Goal: Find specific page/section: Find specific page/section

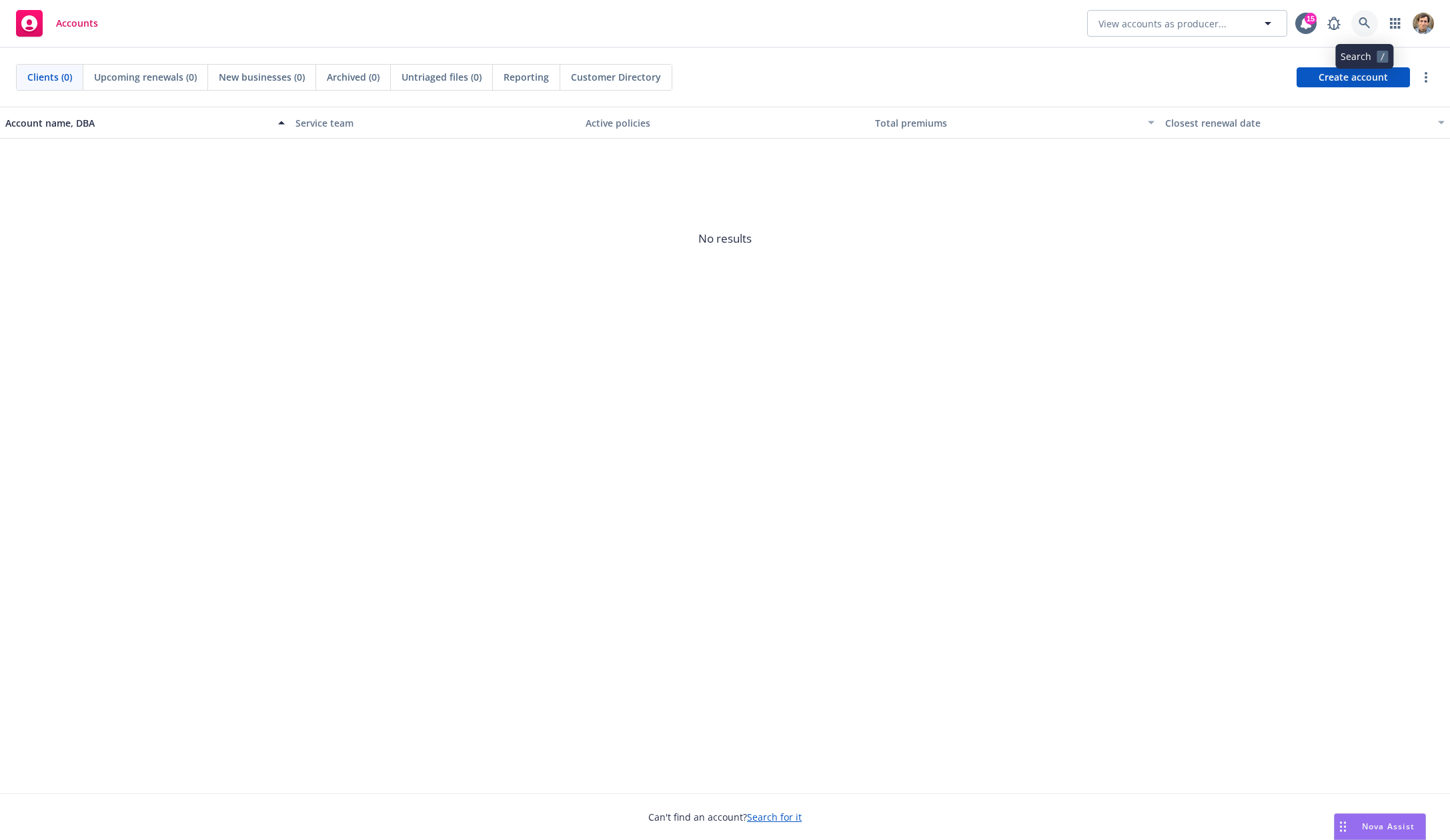
click at [1365, 25] on icon at bounding box center [1365, 23] width 12 height 12
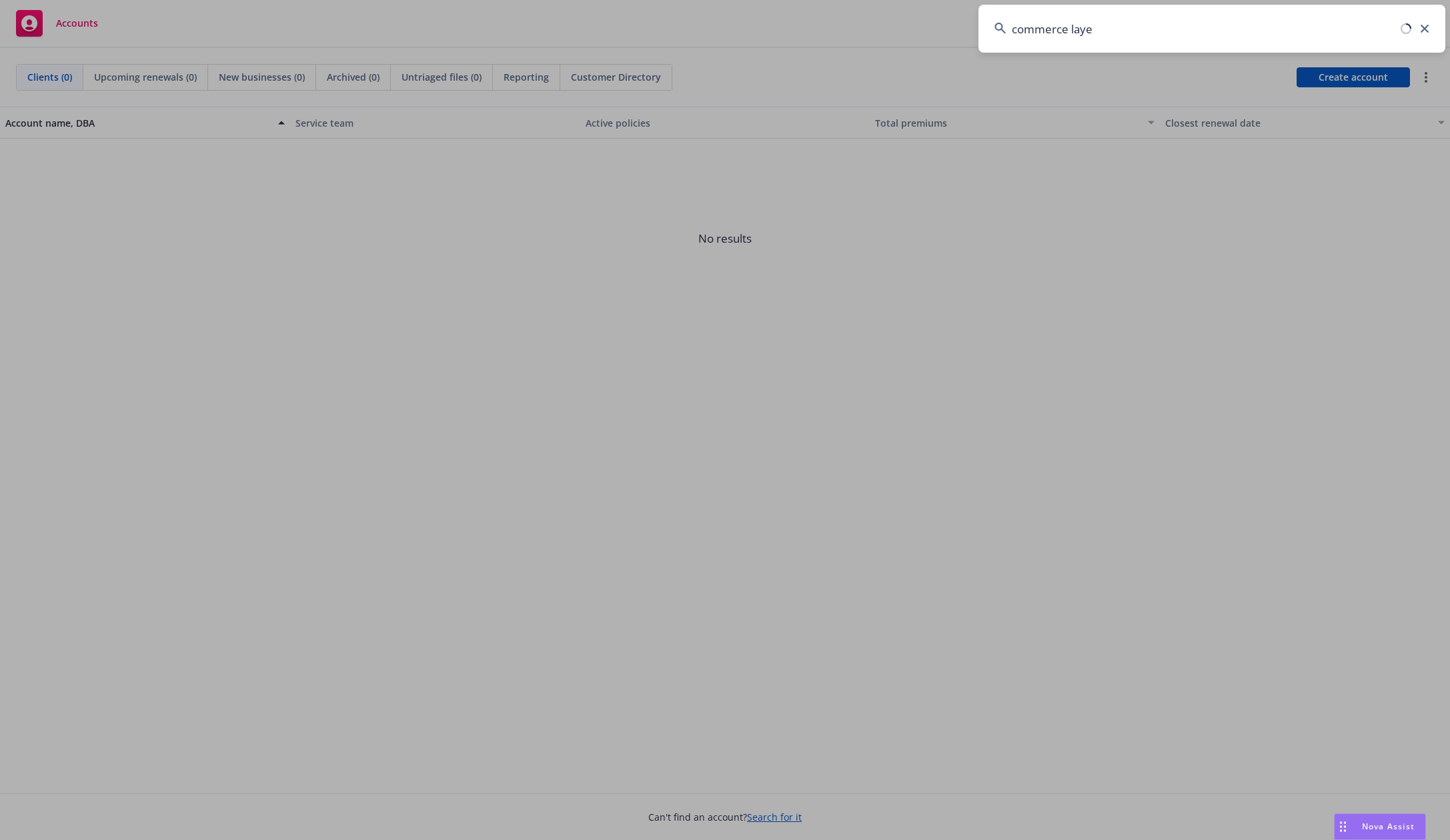
type input "commerce layer"
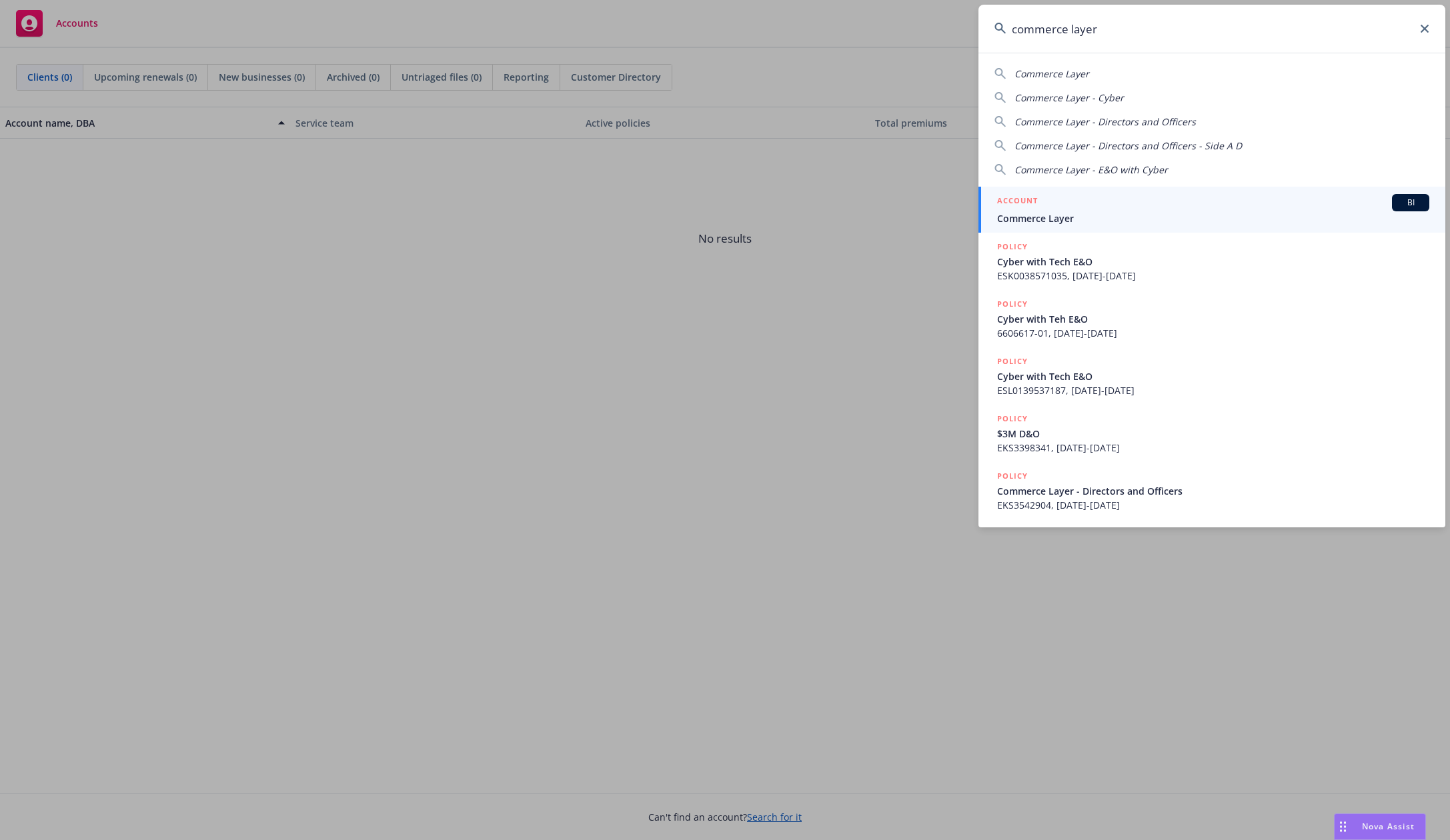
click at [1136, 202] on div "ACCOUNT BI" at bounding box center [1213, 203] width 432 height 17
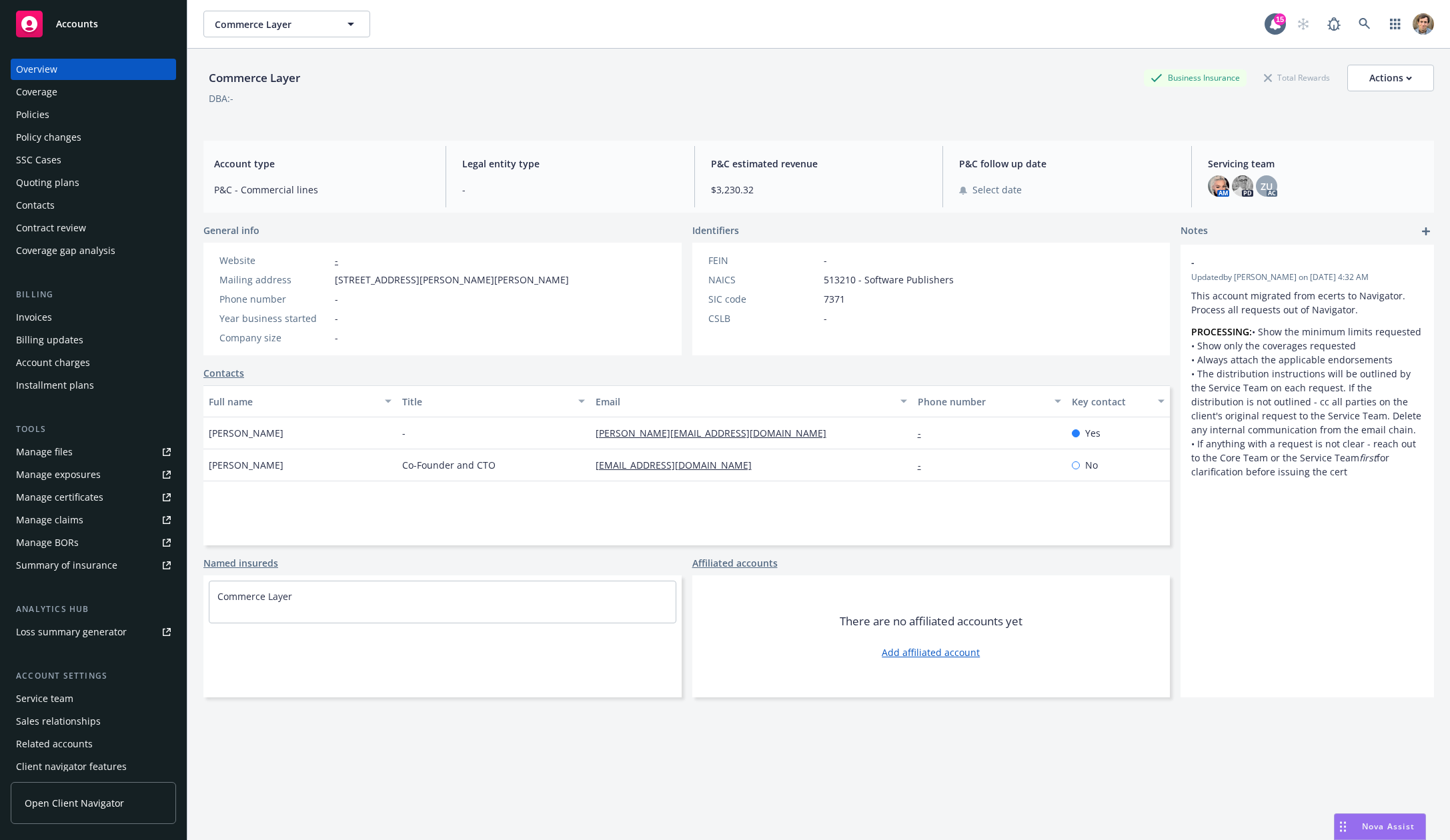
click at [64, 183] on div "Quoting plans" at bounding box center [48, 182] width 64 height 21
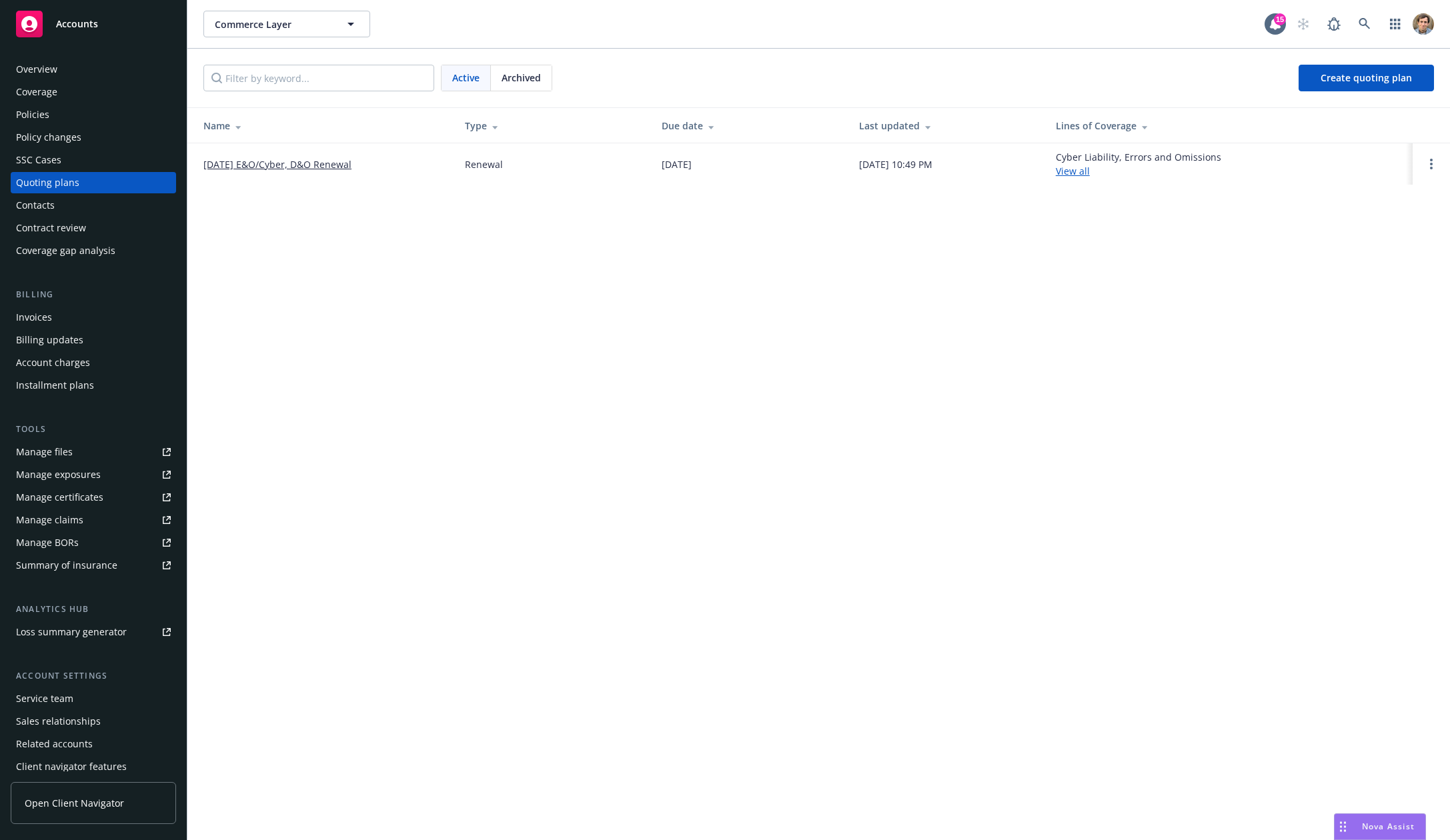
click at [284, 162] on link "[DATE] E&O/Cyber, D&O Renewal" at bounding box center [278, 164] width 148 height 14
click at [1427, 171] on div at bounding box center [1431, 163] width 16 height 16
click at [1431, 168] on circle "Open options" at bounding box center [1431, 168] width 3 height 3
click at [1367, 68] on span "Copy logging email" at bounding box center [1363, 73] width 117 height 13
